Goal: Information Seeking & Learning: Learn about a topic

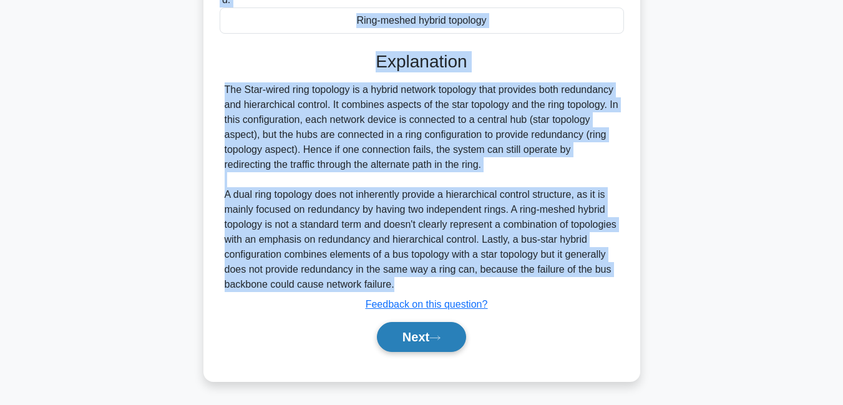
click at [415, 335] on button "Next" at bounding box center [421, 337] width 89 height 30
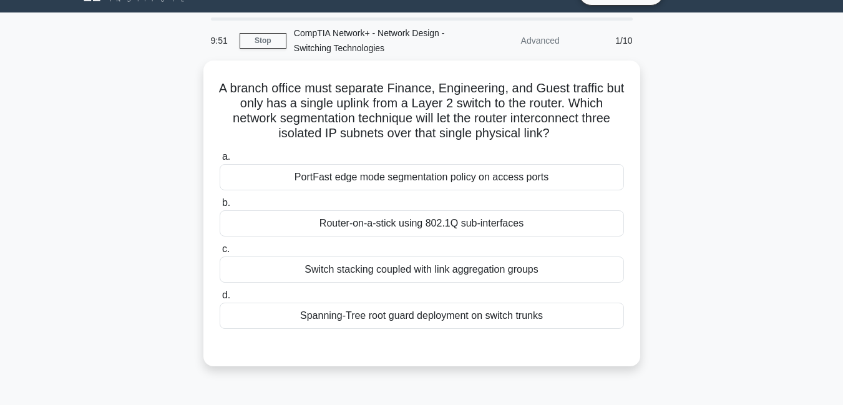
scroll to position [29, 0]
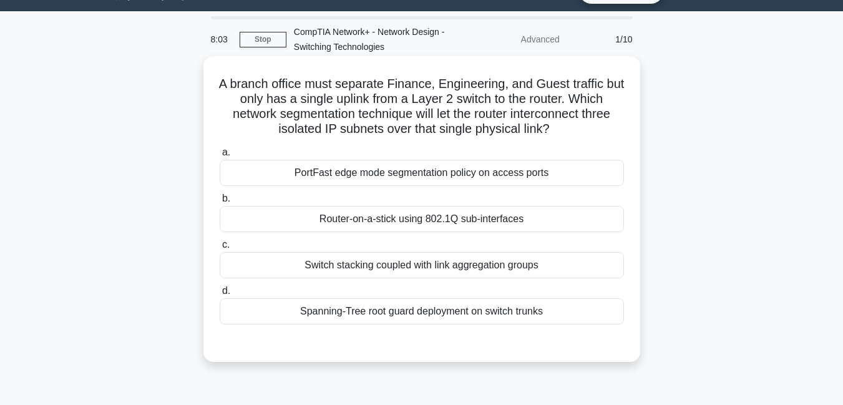
click at [371, 316] on div "Spanning-Tree root guard deployment on switch trunks" at bounding box center [422, 311] width 404 height 26
click at [220, 295] on input "d. Spanning-Tree root guard deployment on switch trunks" at bounding box center [220, 291] width 0 height 8
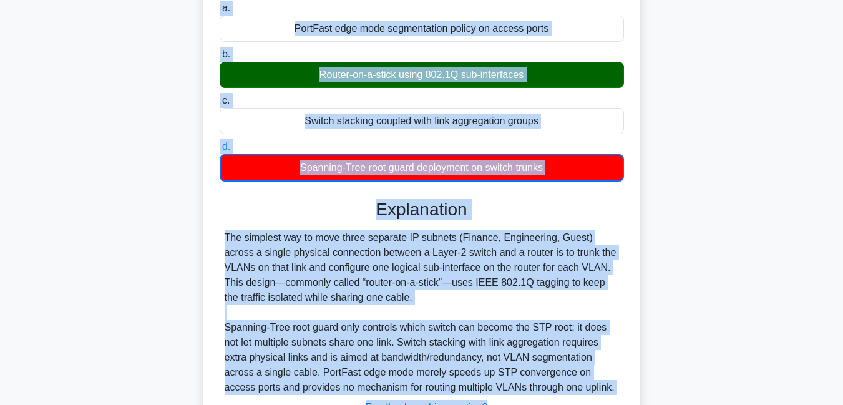
scroll to position [276, 0]
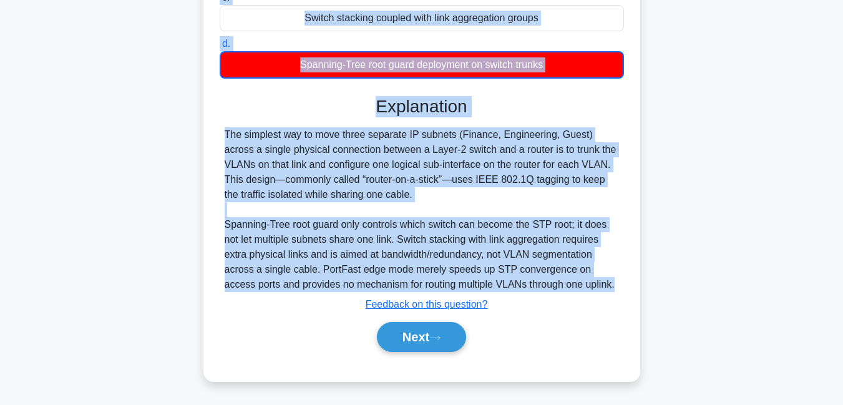
drag, startPoint x: 228, startPoint y: 87, endPoint x: 629, endPoint y: 283, distance: 447.0
click at [629, 283] on div "A branch office must separate Finance, Engineering, and Guest traffic but only …" at bounding box center [421, 95] width 427 height 562
copy div "A branch office must separate Finance, Engineering, and Guest traffic but only …"
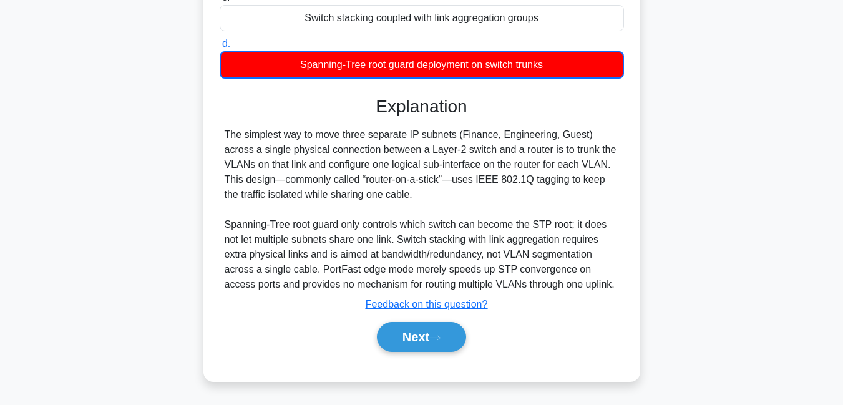
click at [566, 371] on div "A branch office must separate Finance, Engineering, and Guest traffic but only …" at bounding box center [421, 95] width 427 height 562
